Goal: Task Accomplishment & Management: Complete application form

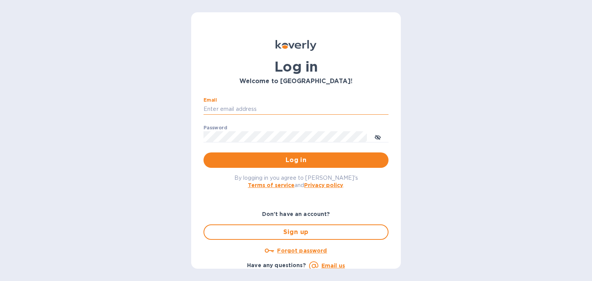
click at [267, 111] on input "Email" at bounding box center [295, 110] width 185 height 12
click at [255, 107] on input "Email" at bounding box center [295, 110] width 185 height 12
type input "shulem@streamlineforward.com"
click at [203, 153] on button "Log in" at bounding box center [295, 160] width 185 height 15
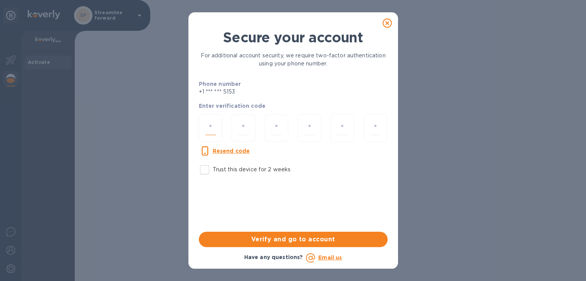
click at [208, 129] on input "number" at bounding box center [210, 128] width 11 height 14
type input "9"
type input "1"
type input "9"
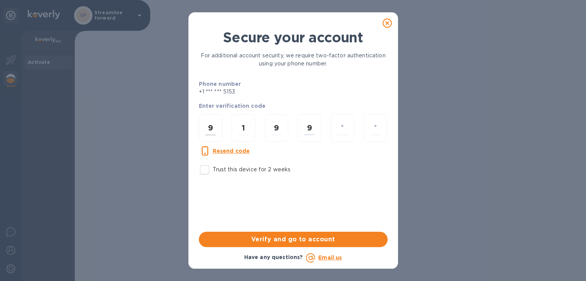
type input "0"
type input "8"
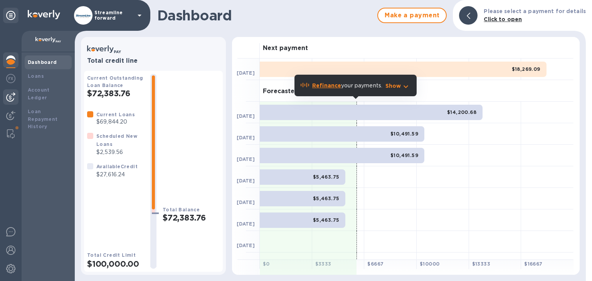
click at [13, 97] on img at bounding box center [10, 96] width 9 height 9
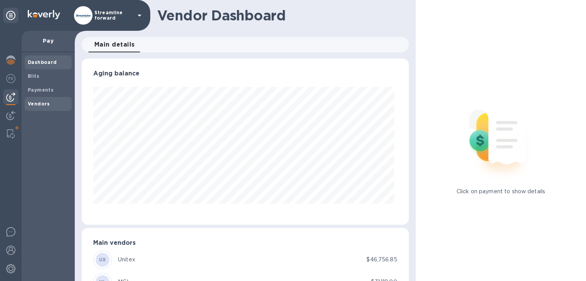
scroll to position [166, 324]
click at [45, 105] on b "Vendors" at bounding box center [39, 104] width 22 height 6
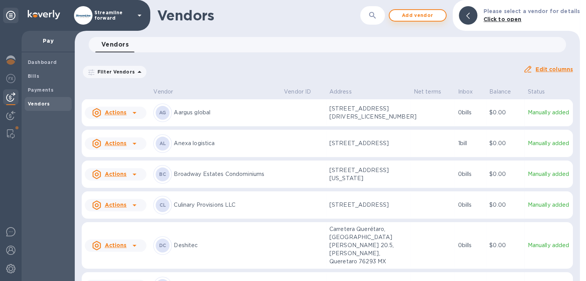
click at [423, 12] on span "Add vendor" at bounding box center [418, 15] width 44 height 9
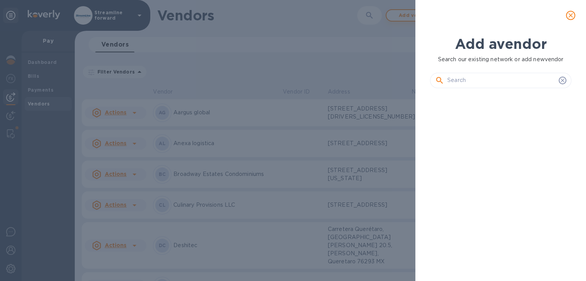
scroll to position [160, 144]
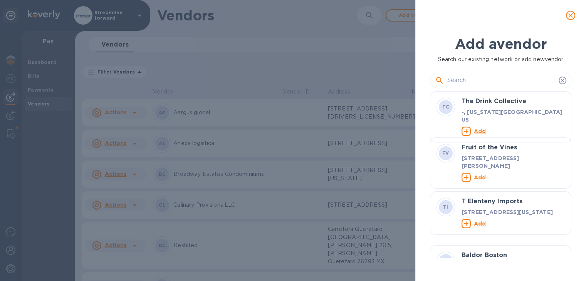
click at [461, 83] on input "text" at bounding box center [501, 81] width 108 height 12
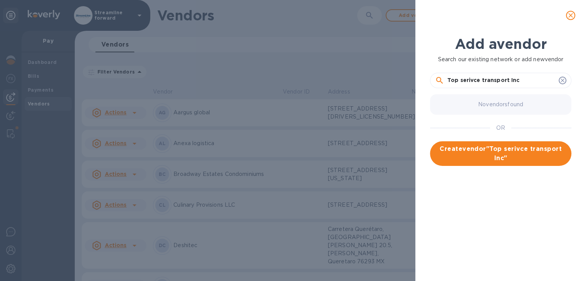
click at [469, 79] on input "Top serivce transport Inc" at bounding box center [501, 81] width 108 height 12
type input "Top service transport Inc"
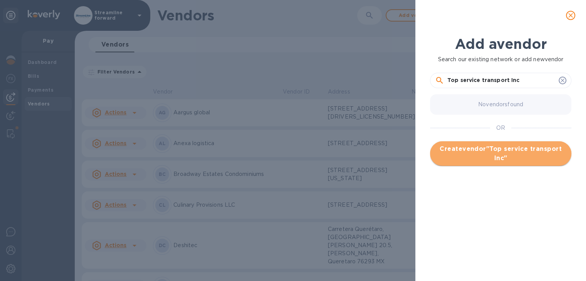
click at [504, 152] on span "Create vendor " Top service transport Inc "" at bounding box center [500, 153] width 129 height 18
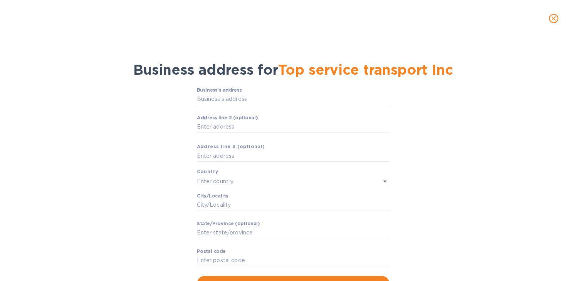
click at [251, 97] on input "Business’s аddress" at bounding box center [293, 100] width 193 height 12
paste input "[STREET_ADDRESS]"
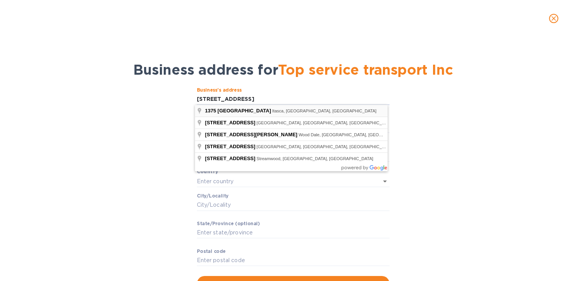
type input "[STREET_ADDRESS]"
type input "[GEOGRAPHIC_DATA]"
type input "Itasca"
type input "IL"
type input "60143"
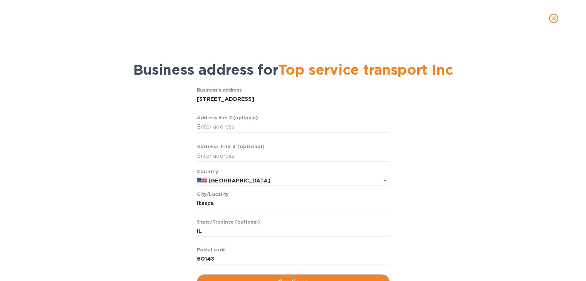
scroll to position [32, 0]
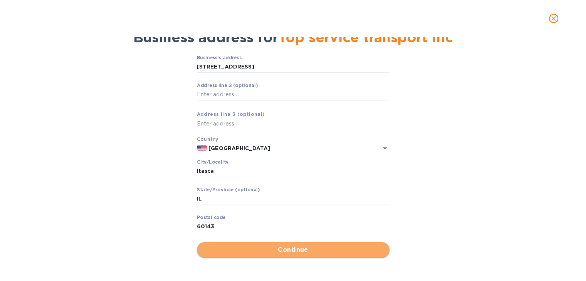
click at [314, 249] on span "Continue" at bounding box center [293, 249] width 180 height 9
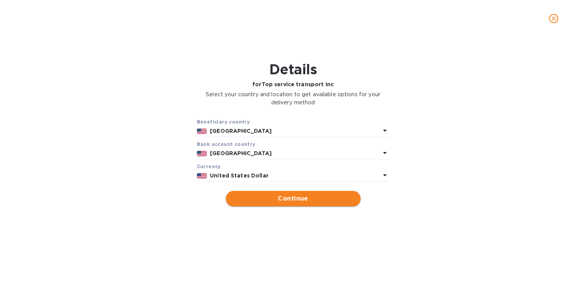
click at [277, 203] on span "Continue" at bounding box center [293, 198] width 123 height 9
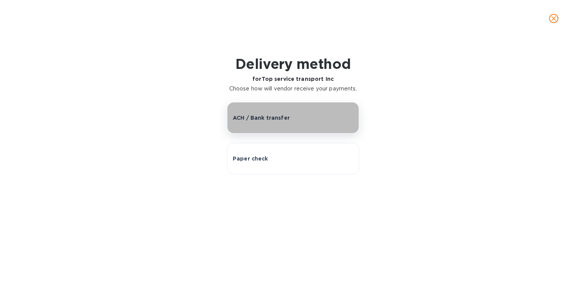
click at [314, 121] on div "ACH / Bank transfer" at bounding box center [293, 118] width 121 height 8
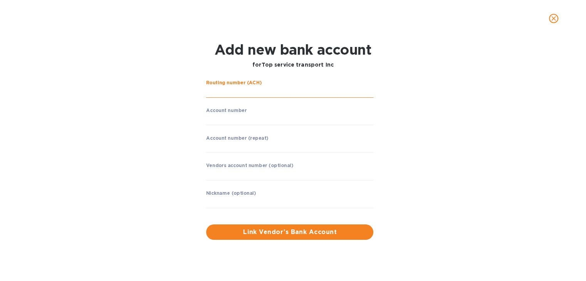
click at [249, 91] on input "string" at bounding box center [289, 92] width 167 height 12
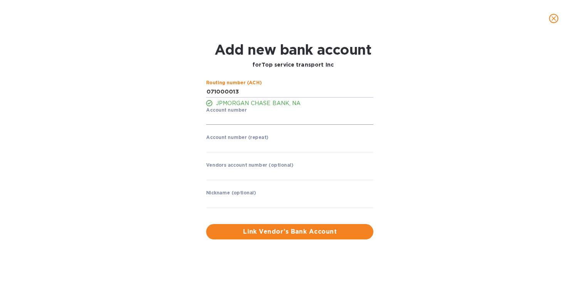
type input "071000013"
click at [239, 114] on input "string" at bounding box center [289, 120] width 167 height 12
type input "590396807"
click at [221, 146] on input "string" at bounding box center [289, 147] width 167 height 12
type input "590396807"
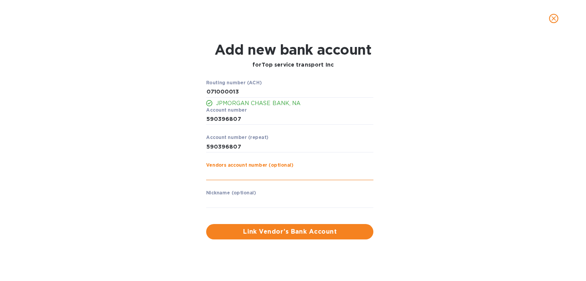
click at [245, 179] on input "text" at bounding box center [289, 175] width 167 height 12
click at [480, 116] on div "Routing number (ACH) JPMORGAN CHASE BANK, NA Account number ​ Account number (r…" at bounding box center [292, 160] width 377 height 169
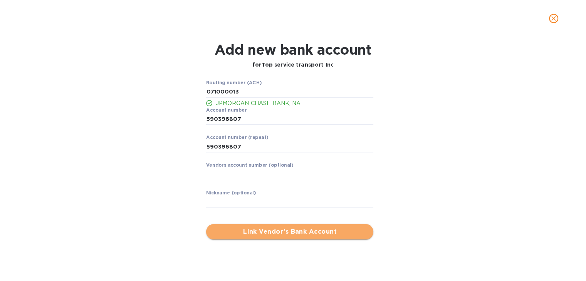
click at [273, 227] on span "Link Vendor’s Bank Account" at bounding box center [289, 231] width 155 height 9
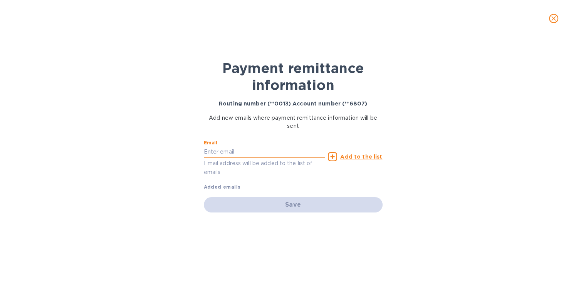
drag, startPoint x: 248, startPoint y: 143, endPoint x: 230, endPoint y: 147, distance: 18.6
click at [230, 147] on input "text" at bounding box center [264, 152] width 121 height 12
paste input "[EMAIL_ADDRESS][DOMAIN_NAME]"
type input "[EMAIL_ADDRESS][DOMAIN_NAME]"
click at [393, 171] on div "Payment remittance information Routing number (**0013) Account number (**6807) …" at bounding box center [293, 159] width 586 height 244
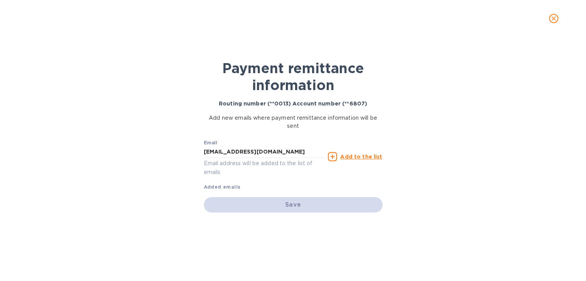
click at [365, 155] on u "Add to the list" at bounding box center [361, 157] width 42 height 6
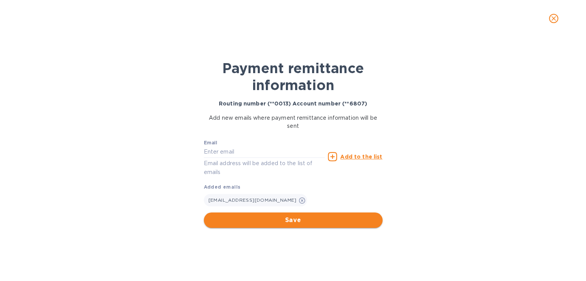
click at [300, 220] on span "Save" at bounding box center [293, 220] width 166 height 9
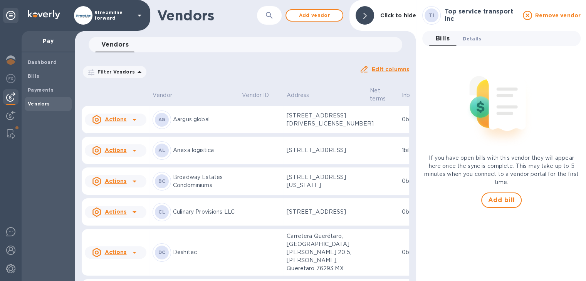
click at [469, 40] on span "Details 0" at bounding box center [472, 39] width 18 height 8
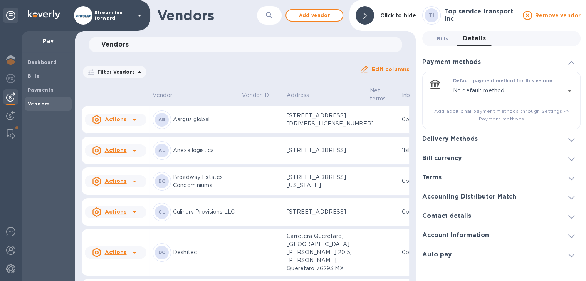
click at [441, 39] on span "Bills 0" at bounding box center [443, 39] width 12 height 8
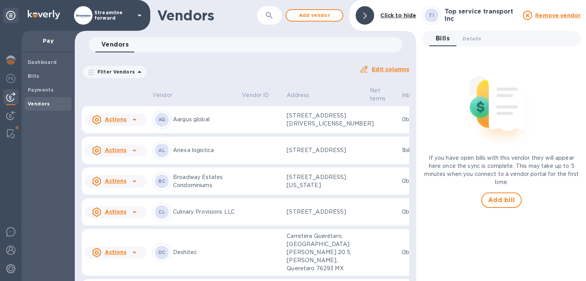
click at [362, 13] on div at bounding box center [365, 15] width 18 height 18
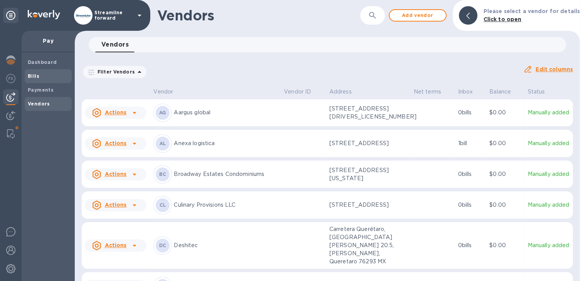
click at [28, 72] on span "Bills" at bounding box center [34, 76] width 12 height 8
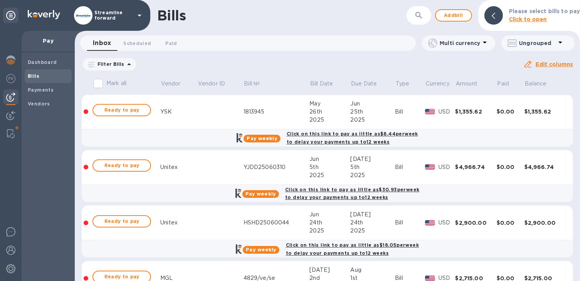
click at [0, 0] on icon at bounding box center [0, 0] width 0 height 0
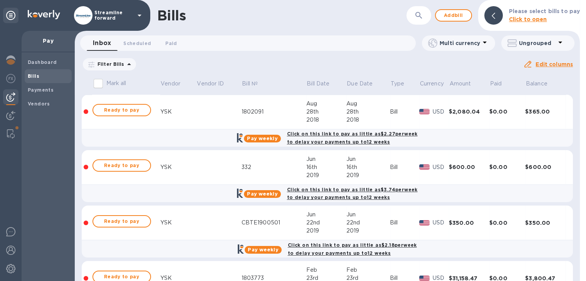
click at [422, 20] on button "button" at bounding box center [419, 15] width 18 height 18
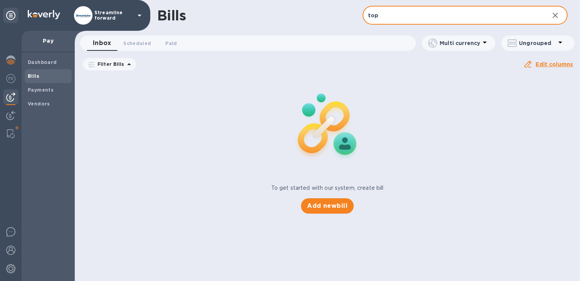
type input "top"
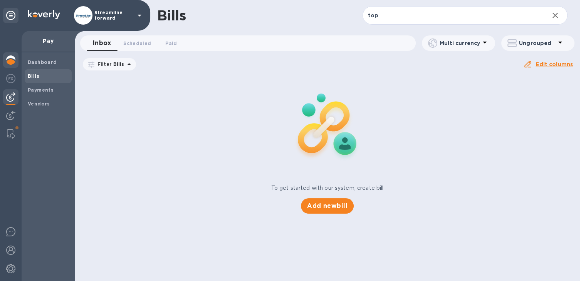
click at [10, 65] on div at bounding box center [10, 60] width 15 height 17
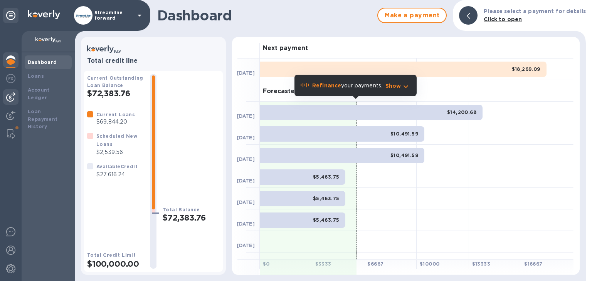
click at [12, 95] on img at bounding box center [10, 96] width 9 height 9
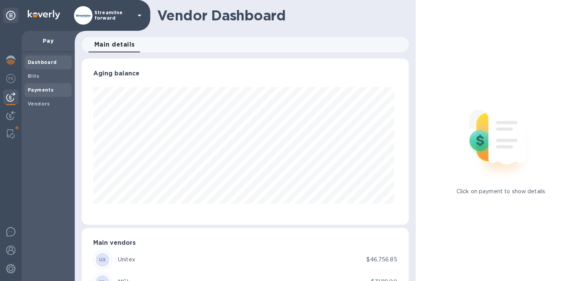
scroll to position [166, 324]
click at [40, 84] on div "Payments" at bounding box center [48, 90] width 47 height 14
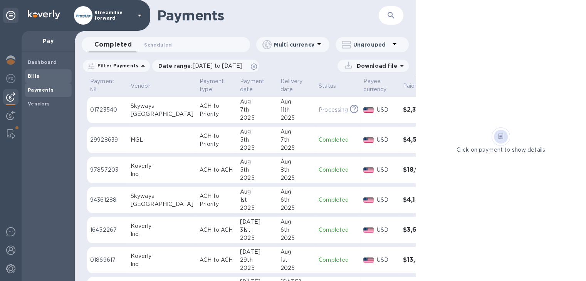
click at [35, 76] on b "Bills" at bounding box center [34, 76] width 12 height 6
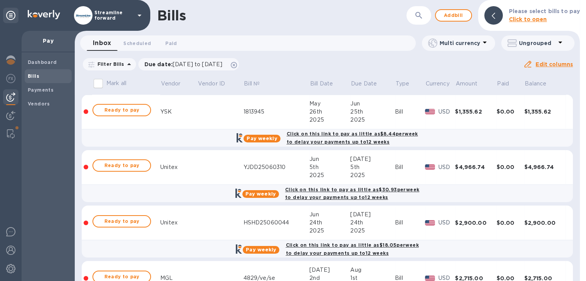
click at [325, 207] on td "[DATE]" at bounding box center [329, 223] width 41 height 35
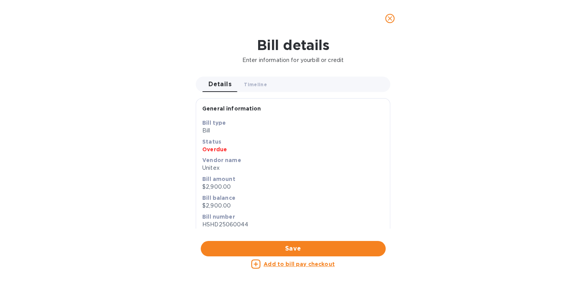
click at [143, 69] on div "Bill details Enter information for your bill or credit Details 0 Timeline 0 Gen…" at bounding box center [293, 159] width 586 height 244
click at [393, 19] on icon "close" at bounding box center [390, 19] width 8 height 8
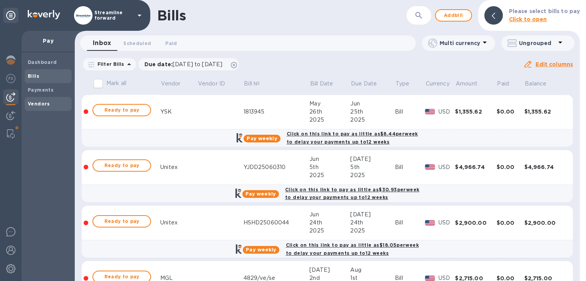
click at [35, 102] on b "Vendors" at bounding box center [39, 104] width 22 height 6
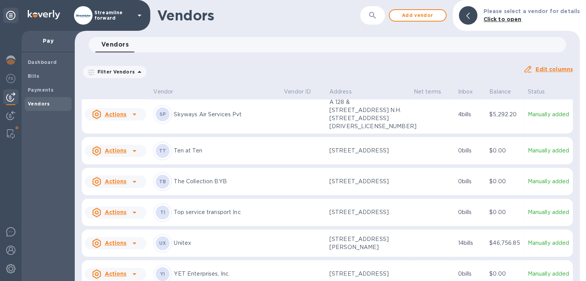
scroll to position [537, 0]
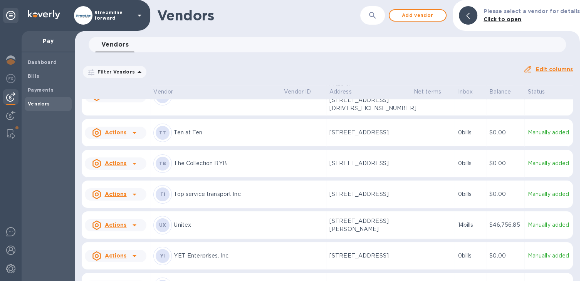
click at [118, 191] on u "Actions" at bounding box center [115, 194] width 22 height 6
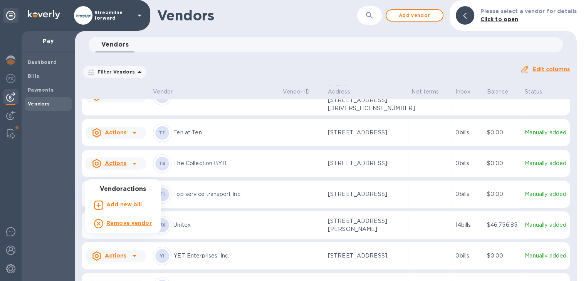
click at [123, 201] on p "Add new bill" at bounding box center [124, 205] width 36 height 8
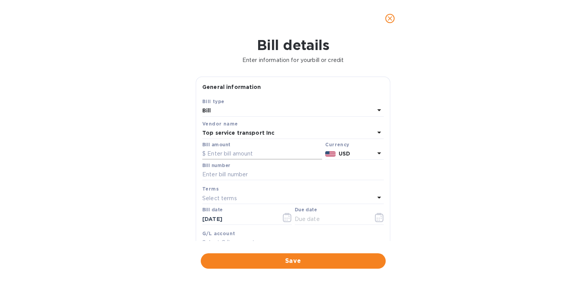
click at [225, 149] on input "text" at bounding box center [262, 154] width 120 height 12
type input "473.75"
click at [233, 171] on input "text" at bounding box center [292, 175] width 181 height 12
type input "B51022"
click at [265, 187] on div "Terms" at bounding box center [292, 189] width 181 height 8
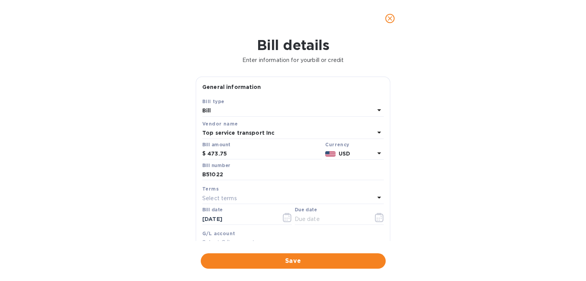
click at [262, 194] on div "Select terms" at bounding box center [288, 198] width 172 height 11
drag, startPoint x: 387, startPoint y: 136, endPoint x: 385, endPoint y: 165, distance: 28.6
click at [385, 165] on div "Save Bill type Bill Vendor name Top service transport Inc Bill amount $ 473.75 …" at bounding box center [293, 187] width 194 height 180
click at [470, 108] on div "Bill details Enter information for your bill or credit General information Save…" at bounding box center [293, 159] width 586 height 244
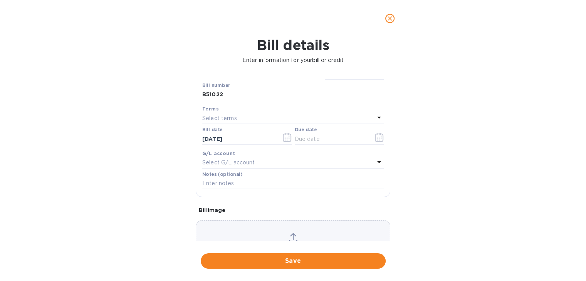
scroll to position [86, 0]
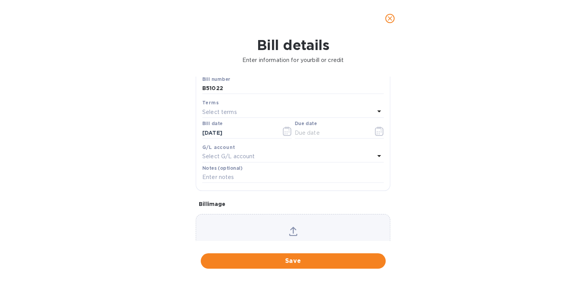
click at [245, 113] on div "Select terms" at bounding box center [288, 112] width 172 height 11
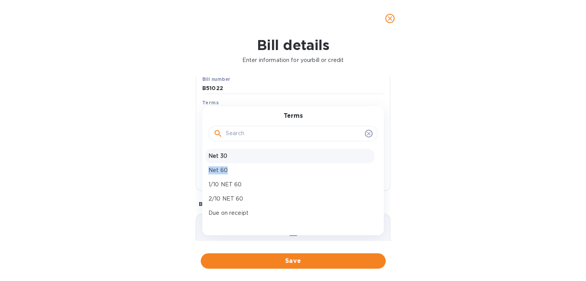
click at [236, 162] on div "Net 30 Net 60 1/10 NET 60 2/10 NET 60 Due on receipt Net 10 Net 15 Create new" at bounding box center [289, 206] width 169 height 114
click at [236, 162] on div "Net 30" at bounding box center [289, 156] width 169 height 14
type input "[DATE]"
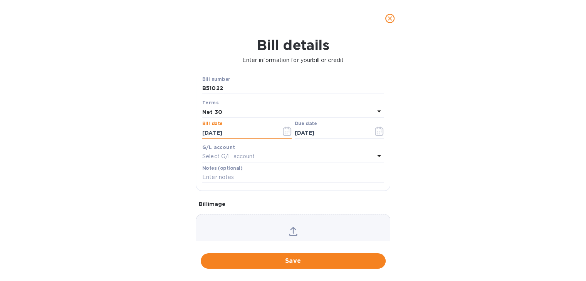
click at [251, 129] on input "[DATE]" at bounding box center [238, 133] width 73 height 12
click at [288, 130] on icon "button" at bounding box center [287, 131] width 9 height 9
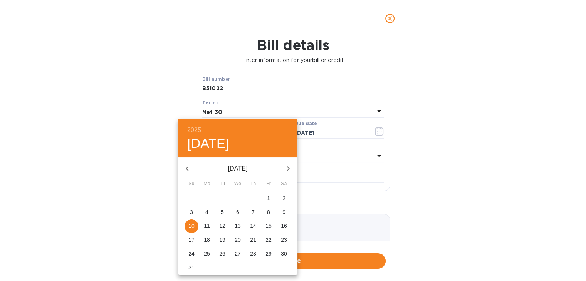
click at [190, 164] on icon "button" at bounding box center [187, 168] width 9 height 9
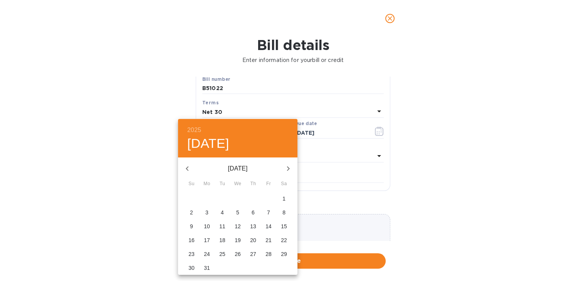
click at [190, 164] on icon "button" at bounding box center [187, 168] width 9 height 9
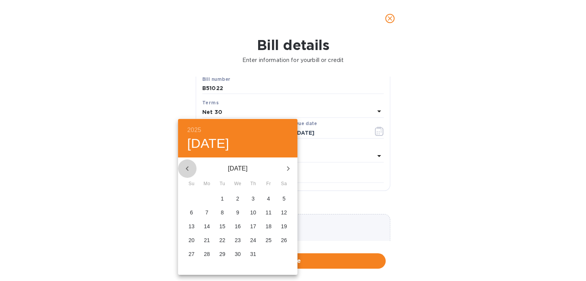
click at [190, 164] on icon "button" at bounding box center [187, 168] width 9 height 9
click at [268, 242] on p "27" at bounding box center [268, 240] width 6 height 8
type input "[DATE]"
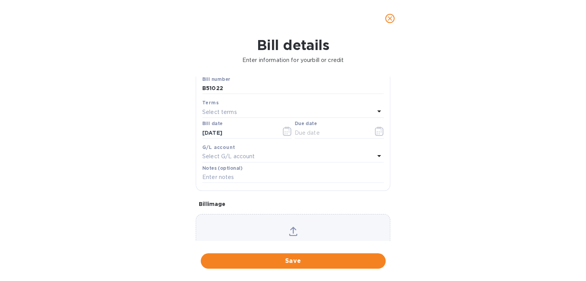
click at [262, 155] on div "Select G/L account" at bounding box center [288, 156] width 172 height 11
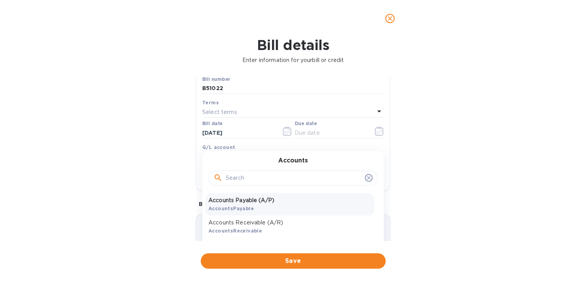
click at [335, 210] on div "Accounts Payable (A/P) AccountsPayable" at bounding box center [289, 204] width 169 height 22
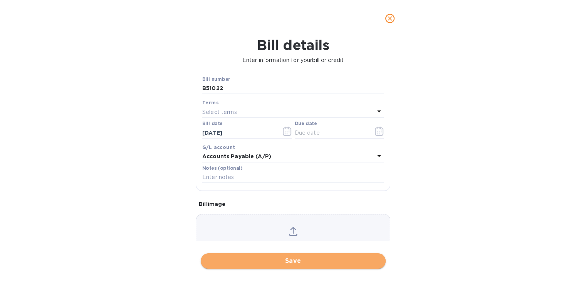
click at [299, 263] on span "Save" at bounding box center [293, 261] width 173 height 9
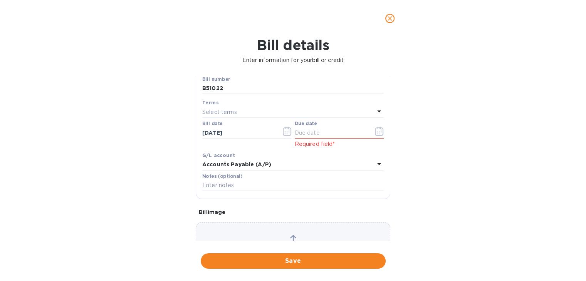
click at [341, 126] on div "Due date" at bounding box center [339, 130] width 89 height 18
click at [370, 131] on button "button" at bounding box center [379, 131] width 18 height 18
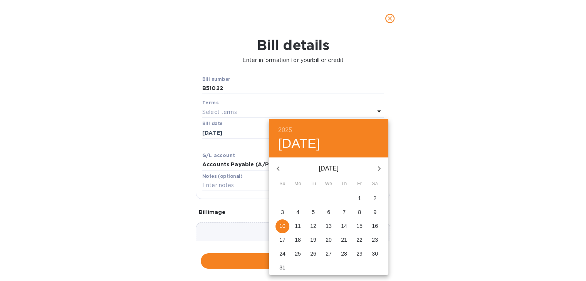
click at [283, 173] on button "button" at bounding box center [278, 169] width 18 height 18
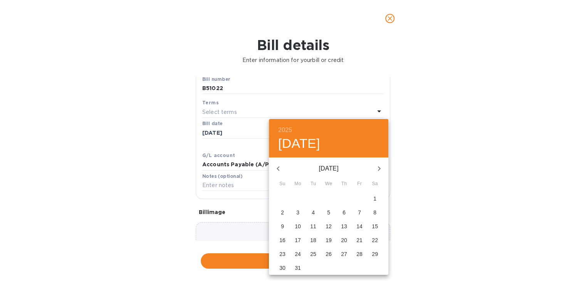
click at [283, 173] on button "button" at bounding box center [278, 169] width 18 height 18
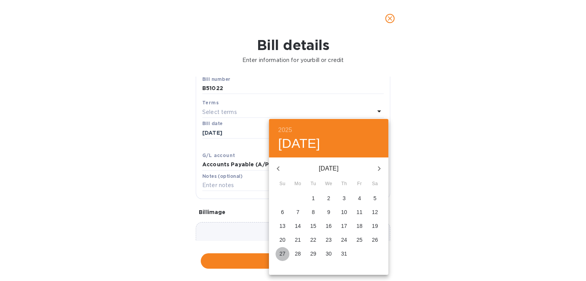
click at [281, 251] on p "27" at bounding box center [282, 254] width 6 height 8
type input "[DATE]"
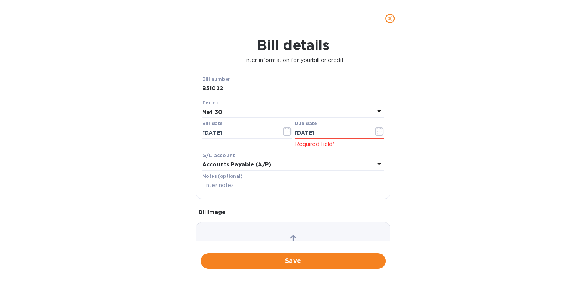
click at [423, 155] on div "Bill details Enter information for your bill or credit General information Save…" at bounding box center [293, 159] width 586 height 244
click at [349, 131] on input "[DATE]" at bounding box center [331, 133] width 73 height 12
click at [375, 134] on icon "button" at bounding box center [379, 131] width 9 height 9
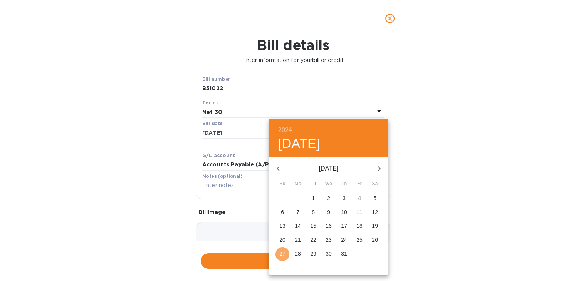
click at [284, 254] on p "27" at bounding box center [282, 254] width 6 height 8
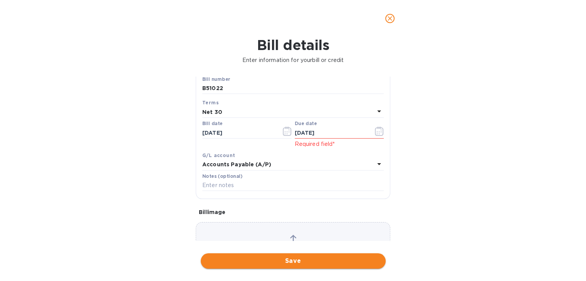
click at [294, 259] on span "Save" at bounding box center [293, 261] width 173 height 9
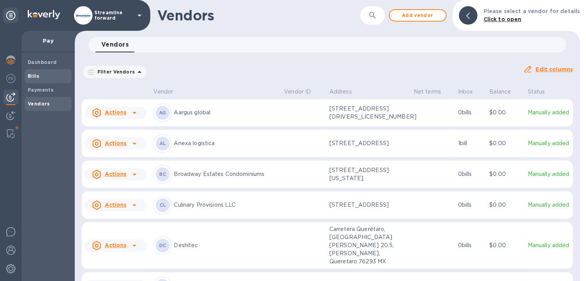
click at [35, 74] on b "Bills" at bounding box center [34, 76] width 12 height 6
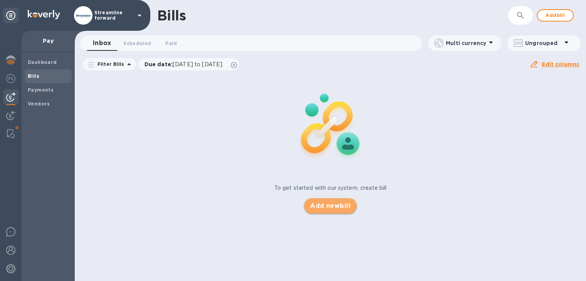
click at [323, 210] on span "Add new bill" at bounding box center [330, 206] width 40 height 9
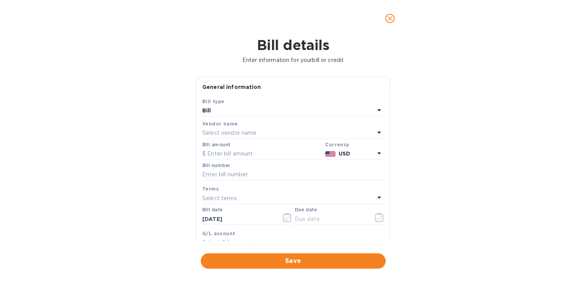
click at [240, 133] on p "Select vendor name" at bounding box center [229, 133] width 54 height 8
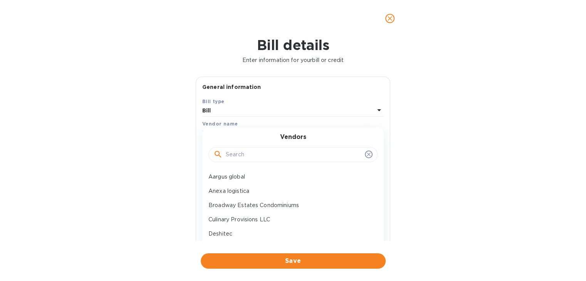
click at [245, 159] on input "text" at bounding box center [294, 155] width 136 height 12
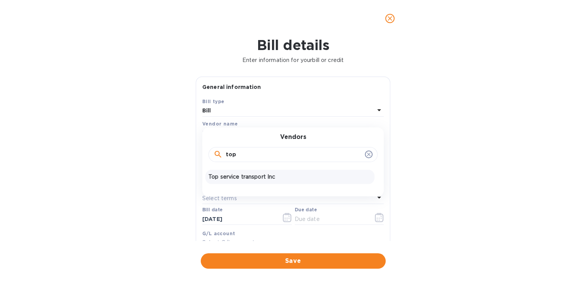
type input "top"
click at [248, 177] on p "Top service transport Inc" at bounding box center [289, 177] width 163 height 8
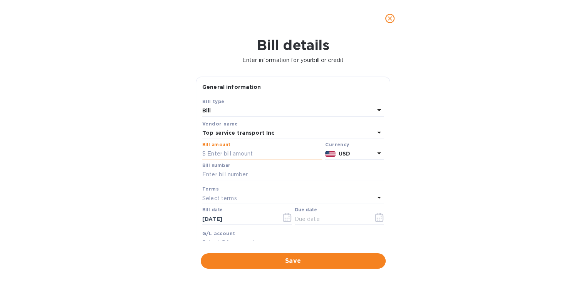
click at [239, 152] on input "text" at bounding box center [262, 154] width 120 height 12
click at [228, 157] on input "text" at bounding box center [262, 154] width 120 height 12
type input "558.30"
click at [224, 176] on input "text" at bounding box center [292, 175] width 181 height 12
type input "B51807"
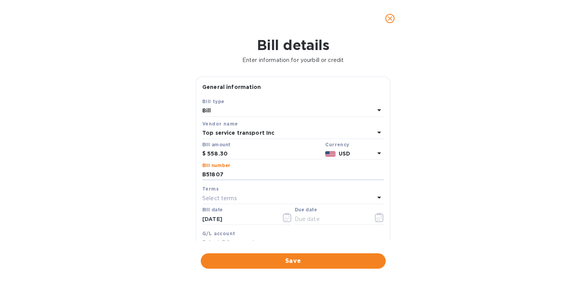
click at [228, 198] on p "Select terms" at bounding box center [219, 199] width 35 height 8
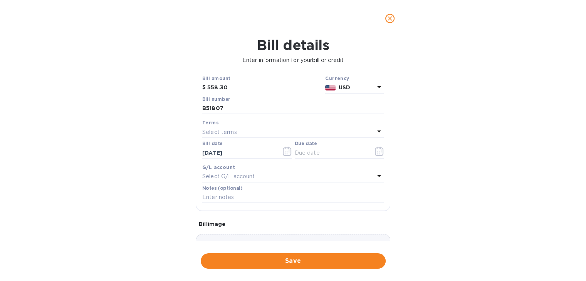
scroll to position [75, 0]
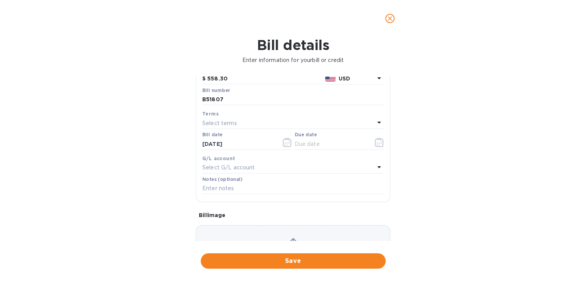
click at [271, 124] on div "Select terms" at bounding box center [288, 123] width 172 height 11
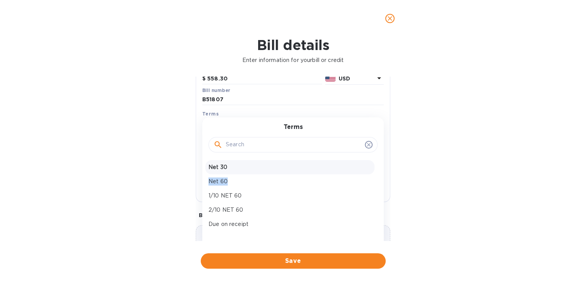
click at [249, 173] on div "Net 30 Net 60 1/10 NET 60 2/10 NET 60 Due on receipt Net 10 Net 15 Create new" at bounding box center [289, 217] width 169 height 114
click at [249, 173] on div "Net 30" at bounding box center [289, 167] width 169 height 14
type input "[DATE]"
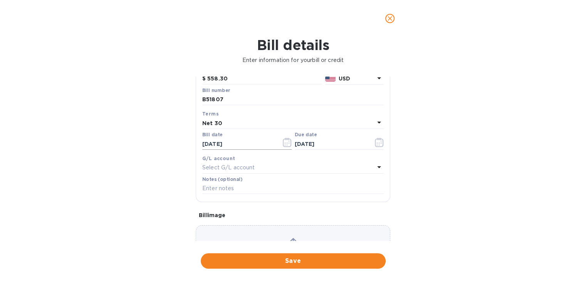
click at [283, 139] on icon "button" at bounding box center [287, 142] width 9 height 9
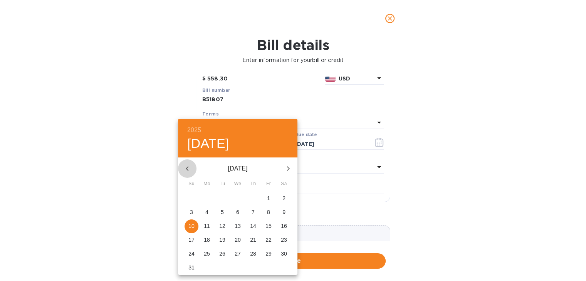
click at [185, 168] on icon "button" at bounding box center [187, 168] width 9 height 9
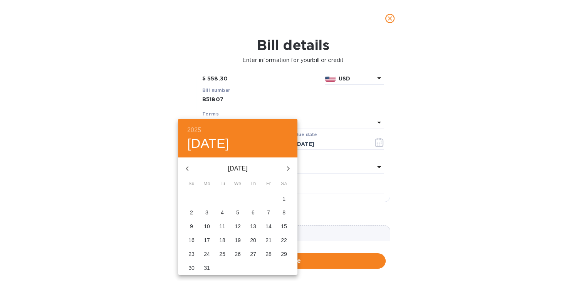
click at [185, 168] on icon "button" at bounding box center [187, 168] width 9 height 9
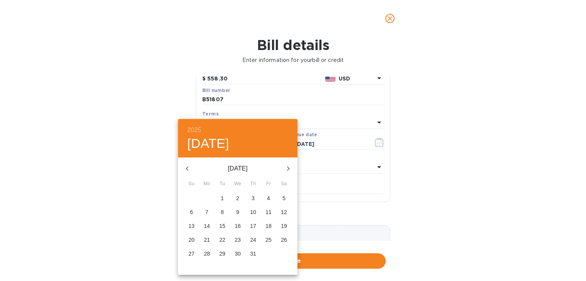
click at [240, 225] on p "16" at bounding box center [238, 226] width 6 height 8
type input "[DATE]"
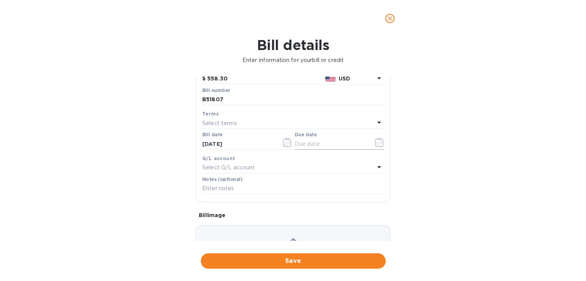
click at [376, 146] on icon "button" at bounding box center [379, 142] width 9 height 9
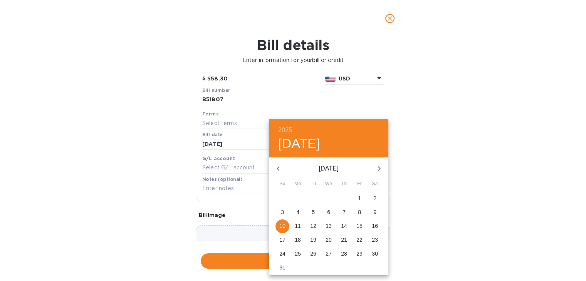
click at [279, 170] on icon "button" at bounding box center [278, 168] width 9 height 9
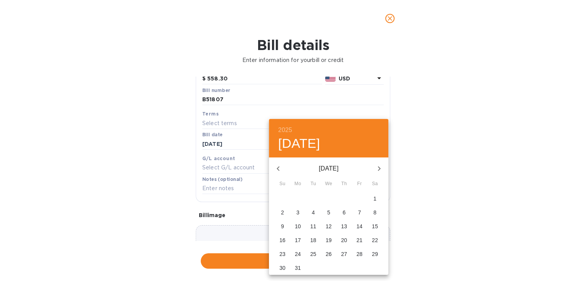
click at [279, 170] on icon "button" at bounding box center [278, 168] width 9 height 9
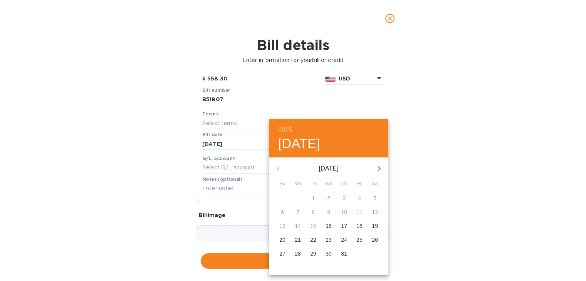
click at [279, 170] on div "[DATE]" at bounding box center [328, 169] width 119 height 18
click at [377, 168] on icon "button" at bounding box center [379, 168] width 9 height 9
click at [375, 224] on p "16" at bounding box center [375, 226] width 6 height 8
type input "[DATE]"
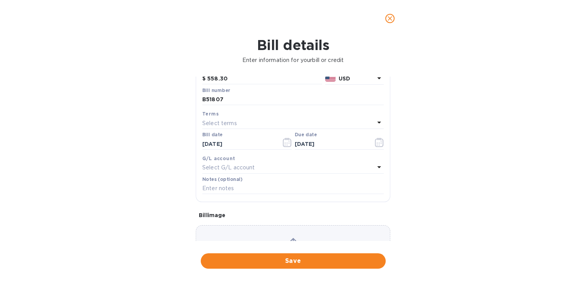
click at [375, 167] on icon at bounding box center [379, 167] width 9 height 9
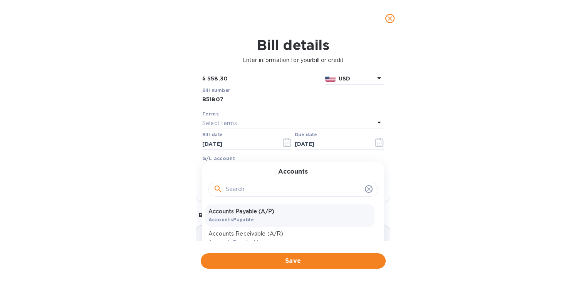
click at [275, 214] on p "Accounts Payable (A/P)" at bounding box center [289, 212] width 163 height 8
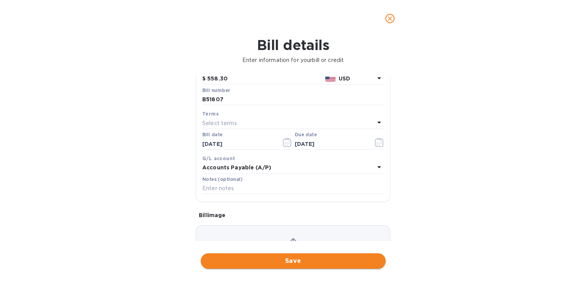
click at [285, 255] on button "Save" at bounding box center [293, 261] width 185 height 15
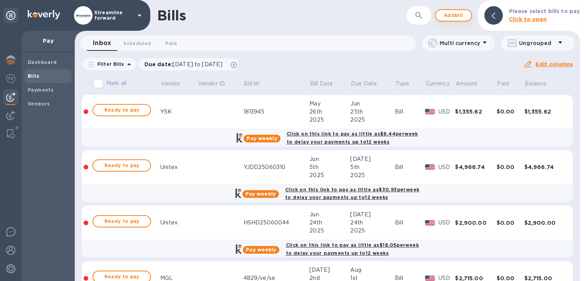
click at [462, 17] on span "Add bill" at bounding box center [453, 15] width 23 height 9
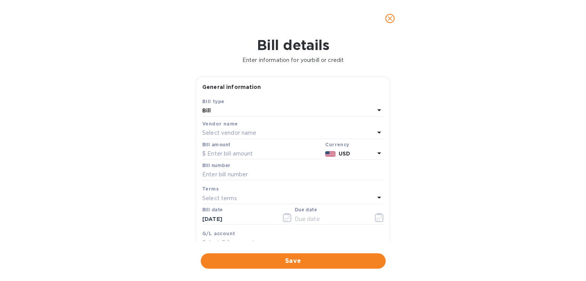
click at [302, 139] on div "Vendor name Select vendor name" at bounding box center [293, 129] width 185 height 22
click at [290, 132] on div "Select vendor name" at bounding box center [288, 133] width 172 height 11
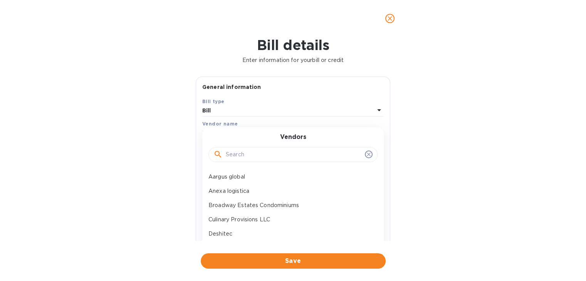
click at [283, 156] on input "text" at bounding box center [294, 155] width 136 height 12
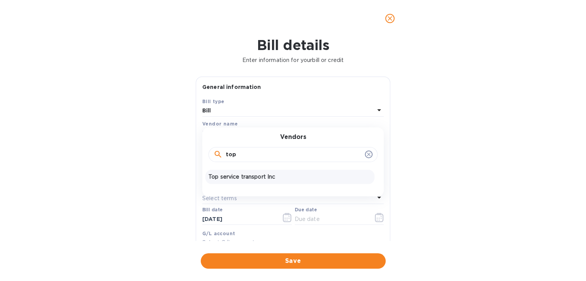
type input "top"
click at [256, 182] on div "Top service transport Inc" at bounding box center [289, 177] width 169 height 14
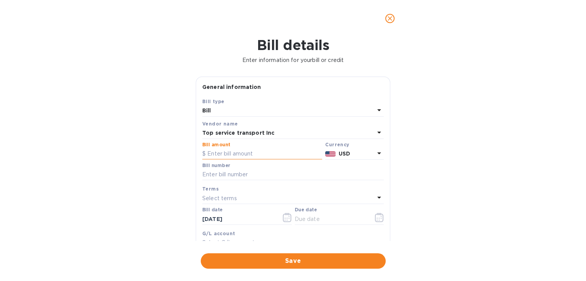
click at [247, 154] on input "text" at bounding box center [262, 154] width 120 height 12
click at [234, 181] on input "text" at bounding box center [292, 175] width 181 height 12
click at [226, 151] on input "515" at bounding box center [264, 154] width 115 height 12
type input "515.00"
click at [224, 177] on input "text" at bounding box center [292, 175] width 181 height 12
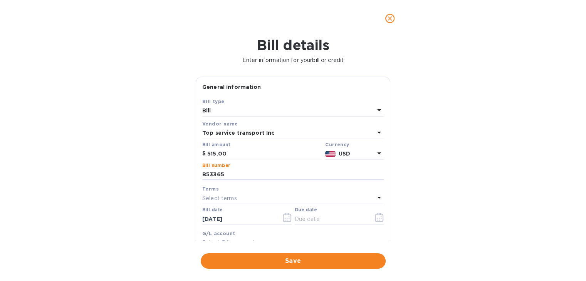
type input "B53365"
click at [222, 196] on p "Select terms" at bounding box center [219, 199] width 35 height 8
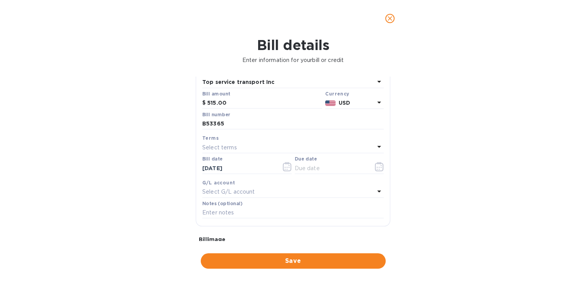
scroll to position [66, 0]
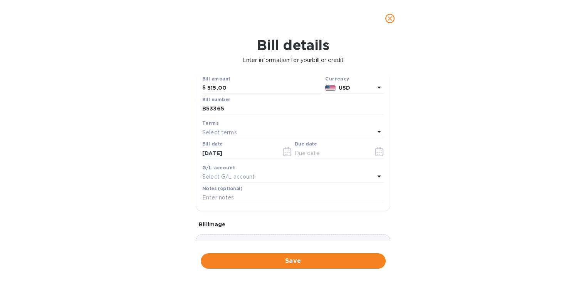
click at [289, 127] on div "Terms" at bounding box center [292, 123] width 181 height 8
click at [334, 132] on div "Select terms" at bounding box center [288, 132] width 172 height 11
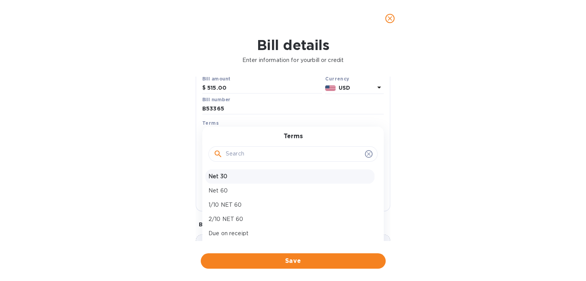
click at [262, 176] on p "Net 30" at bounding box center [289, 177] width 163 height 8
type input "[DATE]"
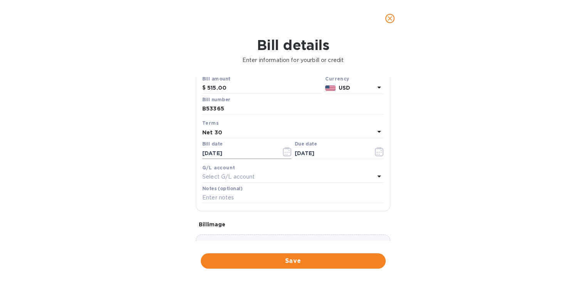
click at [285, 147] on button "button" at bounding box center [287, 152] width 18 height 18
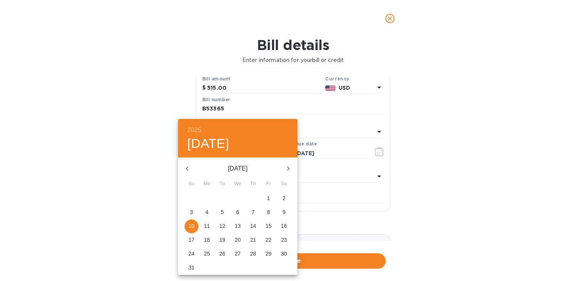
click at [188, 167] on icon "button" at bounding box center [187, 168] width 9 height 9
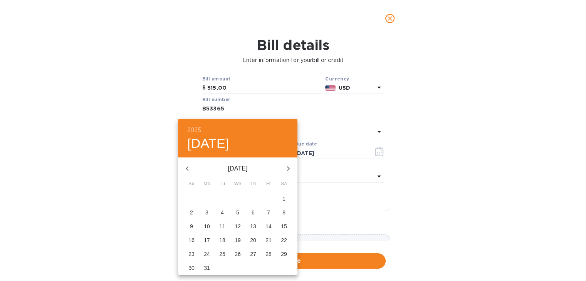
click at [188, 167] on icon "button" at bounding box center [187, 168] width 9 height 9
click at [267, 240] on p "22" at bounding box center [268, 240] width 6 height 8
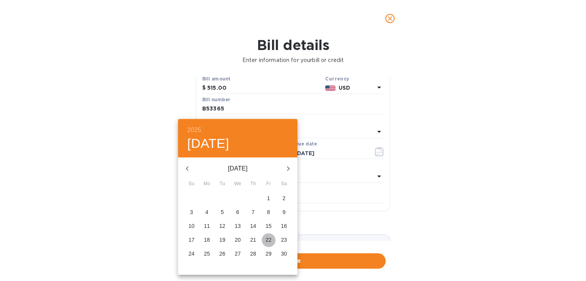
type input "[DATE]"
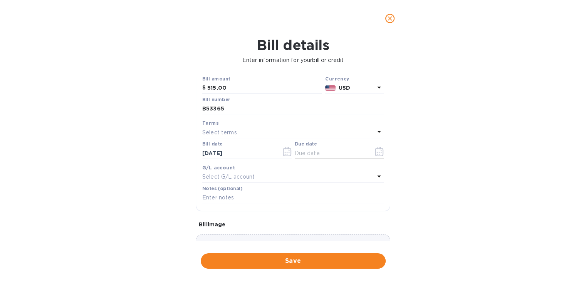
click at [378, 150] on icon "button" at bounding box center [379, 151] width 9 height 9
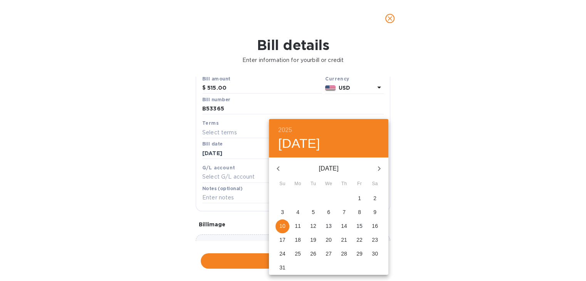
click at [280, 168] on icon "button" at bounding box center [278, 168] width 9 height 9
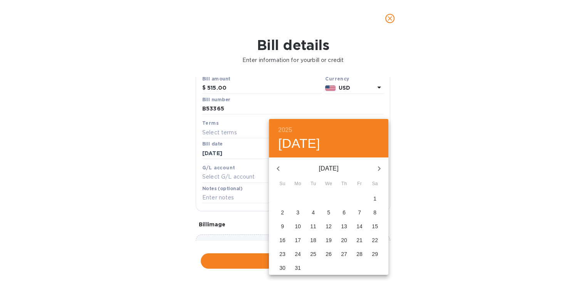
click at [280, 168] on icon "button" at bounding box center [278, 168] width 9 height 9
click at [285, 237] on p "22" at bounding box center [282, 240] width 6 height 8
type input "[DATE]"
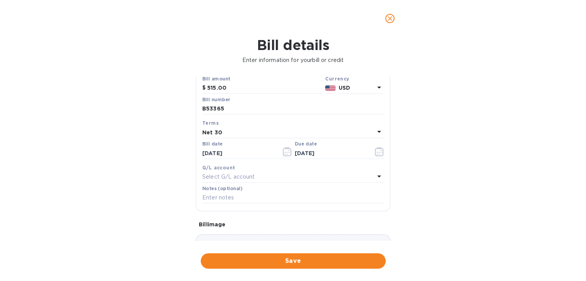
click at [281, 167] on div "G/L account" at bounding box center [292, 168] width 181 height 8
click at [271, 181] on div "Select G/L account" at bounding box center [288, 177] width 172 height 11
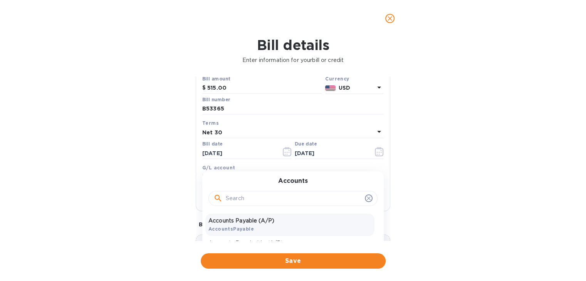
click at [265, 224] on p "Accounts Payable (A/P)" at bounding box center [289, 221] width 163 height 8
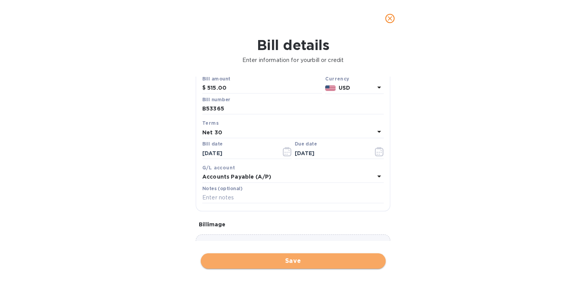
click at [271, 260] on span "Save" at bounding box center [293, 261] width 173 height 9
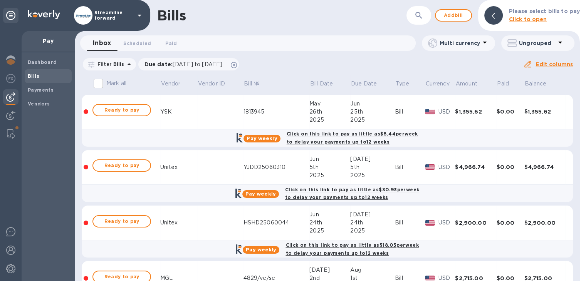
click at [427, 12] on button "button" at bounding box center [419, 15] width 18 height 18
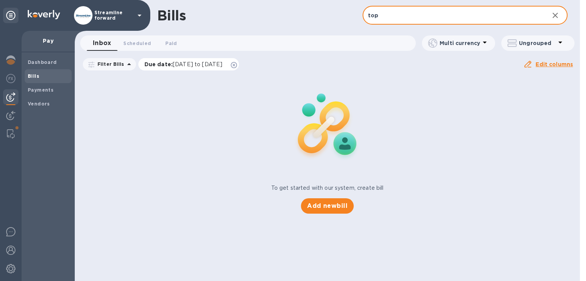
type input "top"
click at [237, 66] on icon at bounding box center [234, 65] width 6 height 6
click at [408, 7] on input "top" at bounding box center [453, 15] width 181 height 19
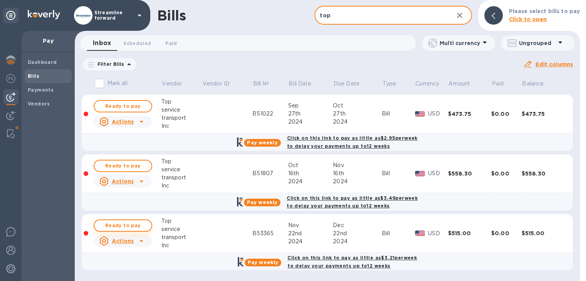
click at [138, 225] on span "Ready to pay" at bounding box center [123, 225] width 45 height 9
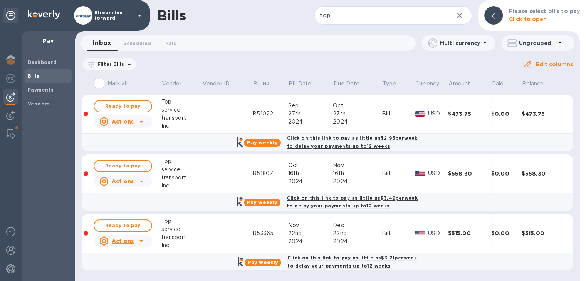
click at [143, 120] on icon at bounding box center [141, 121] width 9 height 9
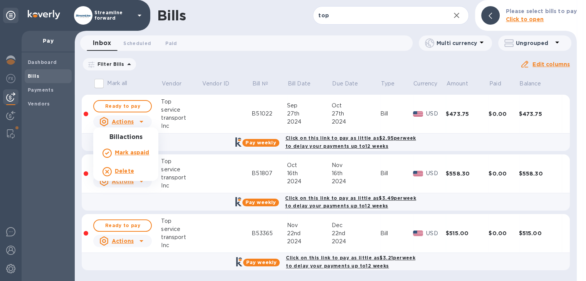
click at [143, 120] on div at bounding box center [293, 140] width 586 height 281
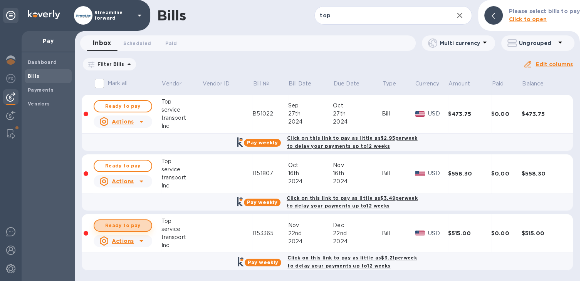
click at [134, 227] on span "Ready to pay" at bounding box center [123, 225] width 45 height 9
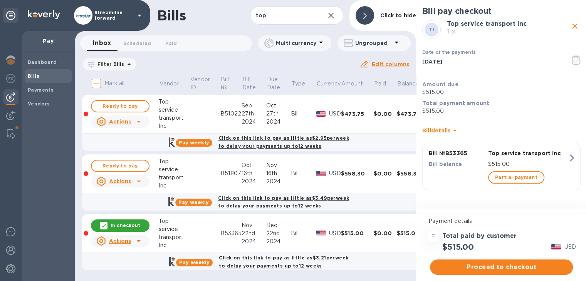
scroll to position [6, 0]
click at [474, 263] on span "Proceed to checkout" at bounding box center [501, 267] width 131 height 9
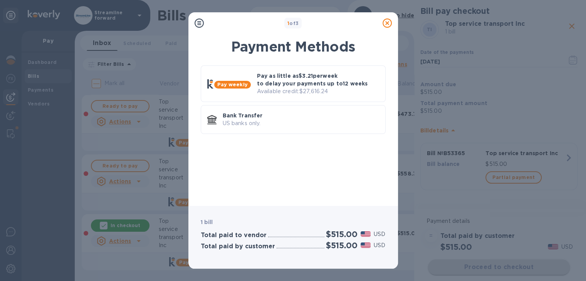
scroll to position [0, 0]
click at [324, 73] on p "Pay as little as $3.21 per week to delay your payments up to 12 weeks" at bounding box center [318, 79] width 122 height 15
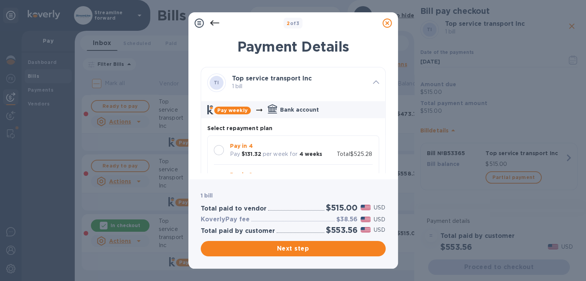
click at [234, 149] on p "Pay in 4" at bounding box center [276, 146] width 92 height 8
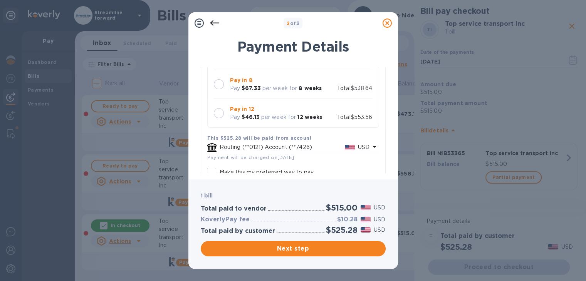
scroll to position [143, 0]
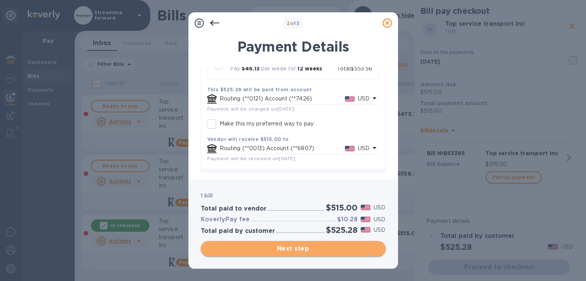
click at [298, 248] on span "Next step" at bounding box center [293, 248] width 173 height 9
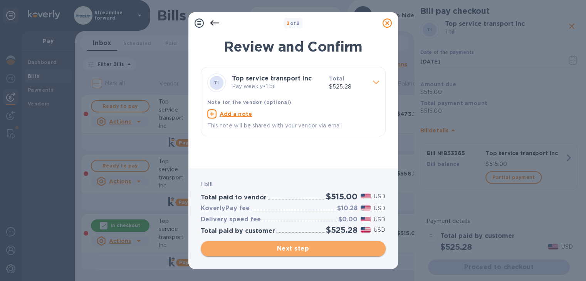
click at [298, 248] on span "Next step" at bounding box center [293, 248] width 173 height 9
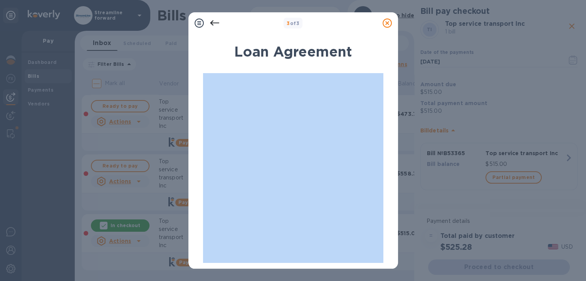
drag, startPoint x: 391, startPoint y: 64, endPoint x: 387, endPoint y: 175, distance: 111.5
click at [387, 175] on div "Loan Agreement By signing electronically, I [PERSON_NAME] certify that I am aut…" at bounding box center [293, 149] width 210 height 240
click at [392, 134] on div "Loan Agreement By signing electronically, I [PERSON_NAME] certify that I am aut…" at bounding box center [293, 149] width 210 height 240
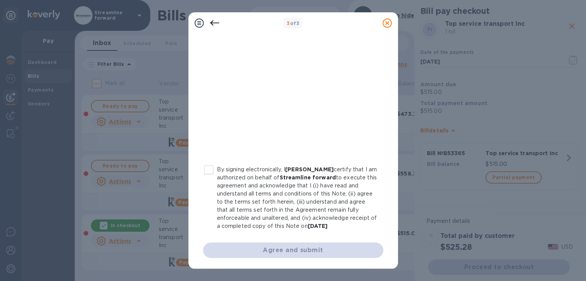
scroll to position [153, 0]
click at [211, 167] on input "By signing electronically, I [PERSON_NAME] certify that I am authorized on beha…" at bounding box center [209, 170] width 16 height 16
checkbox input "true"
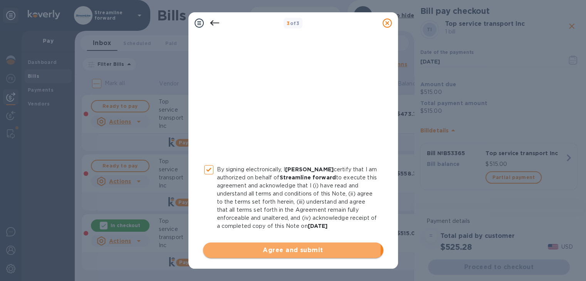
click at [260, 254] on span "Agree and submit" at bounding box center [293, 250] width 168 height 9
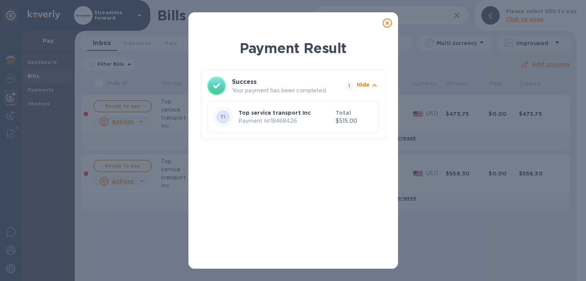
click at [387, 20] on icon at bounding box center [387, 22] width 9 height 9
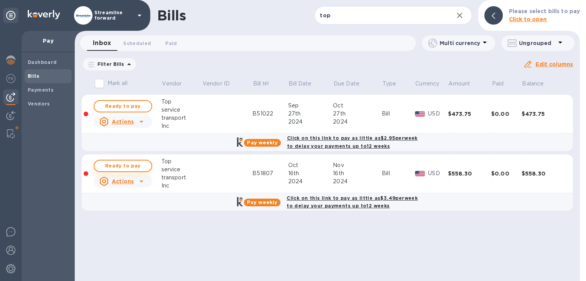
click at [135, 164] on span "Ready to pay" at bounding box center [123, 165] width 45 height 9
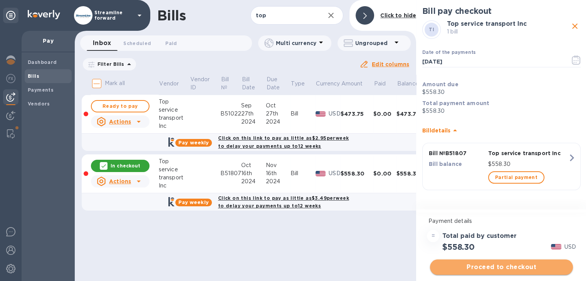
click at [522, 264] on span "Proceed to checkout" at bounding box center [501, 267] width 131 height 9
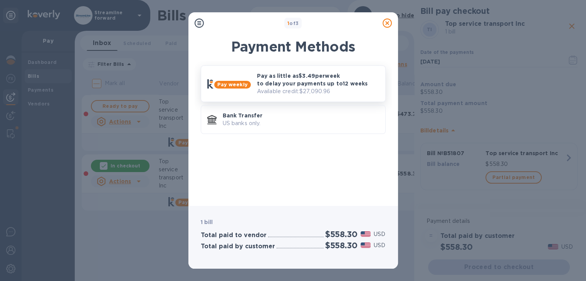
click at [294, 86] on p "Pay as little as $3.49 per week to delay your payments up to 12 weeks" at bounding box center [318, 79] width 122 height 15
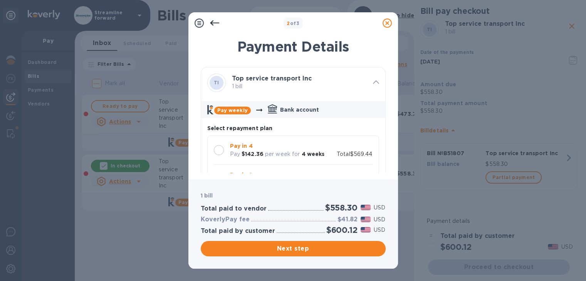
click at [220, 147] on div at bounding box center [219, 150] width 10 height 10
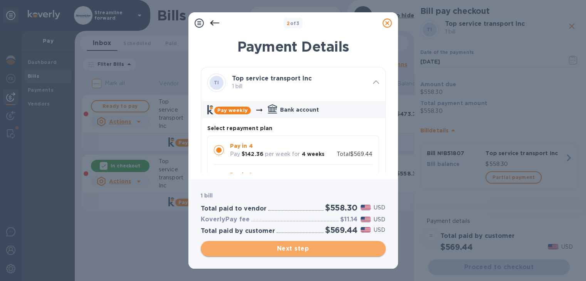
click at [274, 249] on span "Next step" at bounding box center [293, 248] width 173 height 9
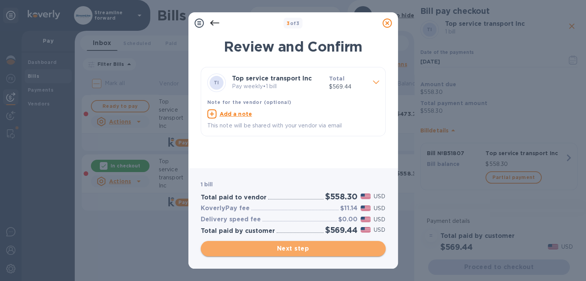
click at [274, 249] on span "Next step" at bounding box center [293, 248] width 173 height 9
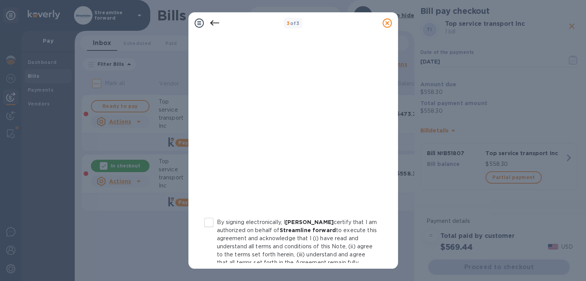
scroll to position [157, 0]
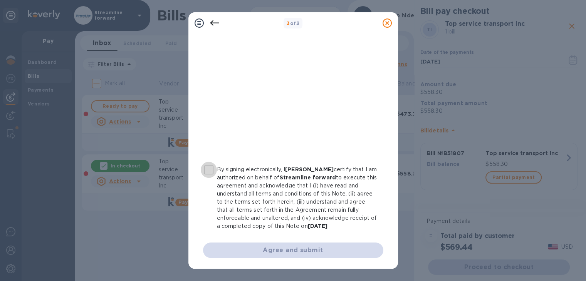
click at [211, 164] on input "By signing electronically, I [PERSON_NAME] certify that I am authorized on beha…" at bounding box center [209, 170] width 16 height 16
checkbox input "true"
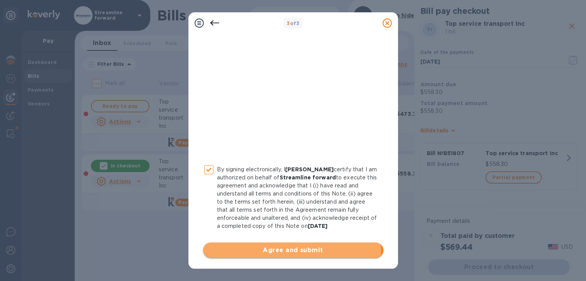
click at [259, 252] on span "Agree and submit" at bounding box center [293, 250] width 168 height 9
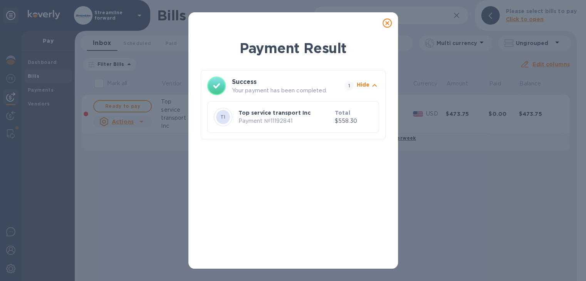
click at [387, 27] on icon at bounding box center [387, 22] width 9 height 9
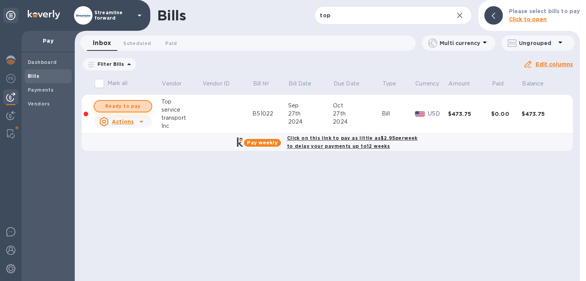
click at [136, 102] on span "Ready to pay" at bounding box center [123, 106] width 45 height 9
checkbox input "true"
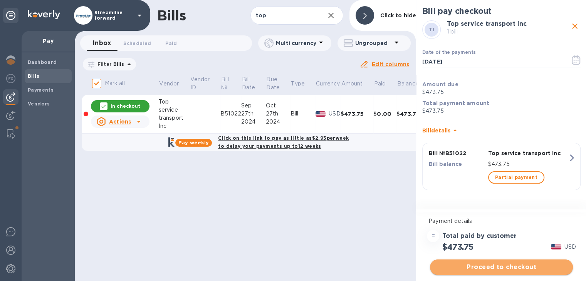
click at [495, 265] on span "Proceed to checkout" at bounding box center [501, 267] width 131 height 9
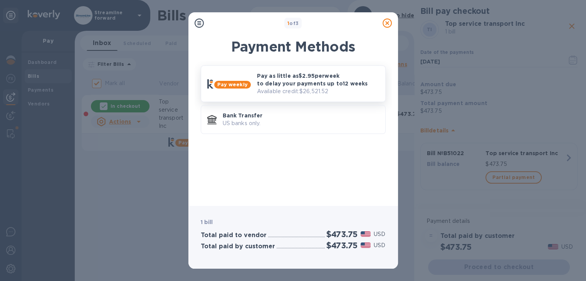
click at [312, 87] on p "Available credit: $26,521.52" at bounding box center [318, 91] width 122 height 8
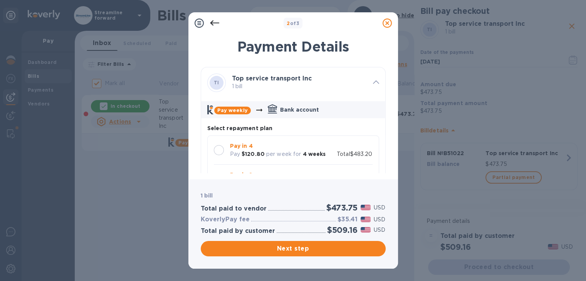
click at [258, 148] on p "Pay in 4" at bounding box center [278, 146] width 96 height 8
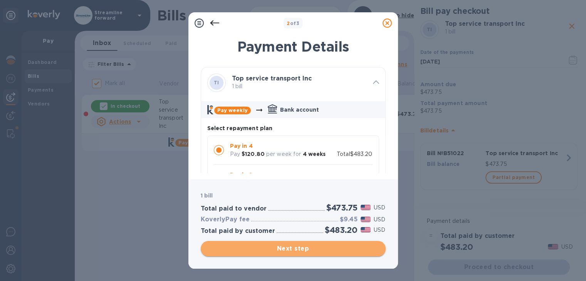
click at [304, 250] on span "Next step" at bounding box center [293, 248] width 173 height 9
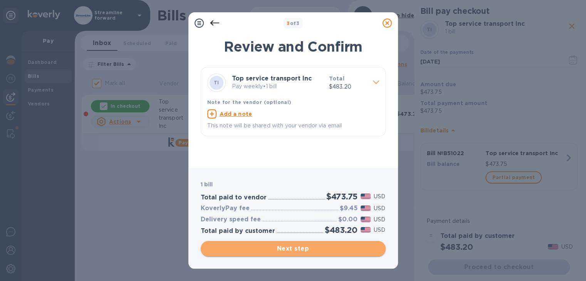
click at [304, 250] on span "Next step" at bounding box center [293, 248] width 173 height 9
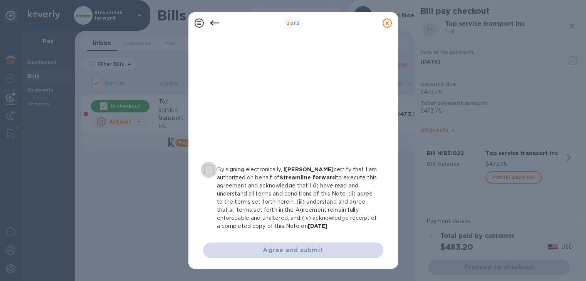
click at [207, 162] on input "By signing electronically, I [PERSON_NAME] certify that I am authorized on beha…" at bounding box center [209, 170] width 16 height 16
checkbox input "true"
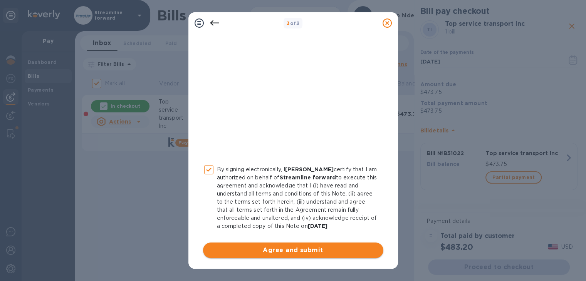
click at [273, 250] on span "Agree and submit" at bounding box center [293, 250] width 168 height 9
